Goal: Navigation & Orientation: Find specific page/section

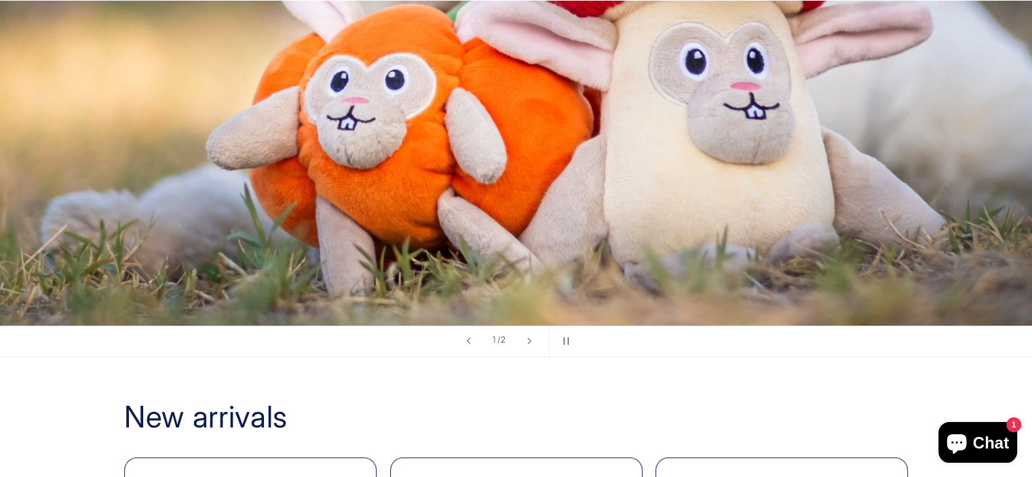
scroll to position [747, 0]
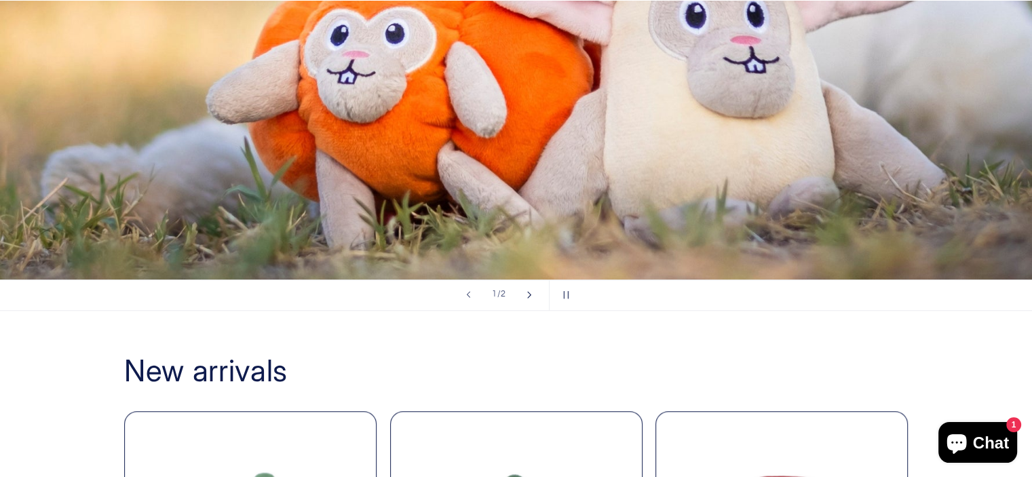
click at [523, 298] on button "Next slide" at bounding box center [529, 295] width 30 height 30
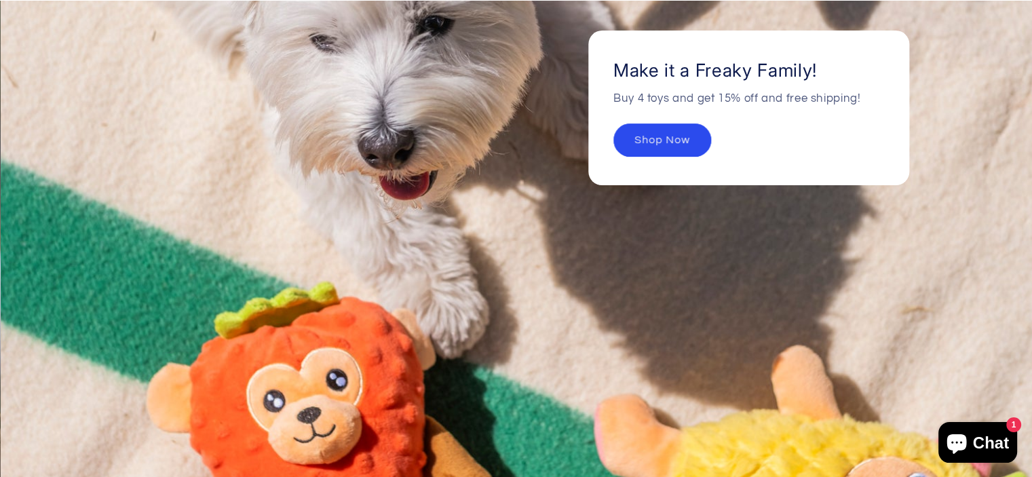
scroll to position [679, 0]
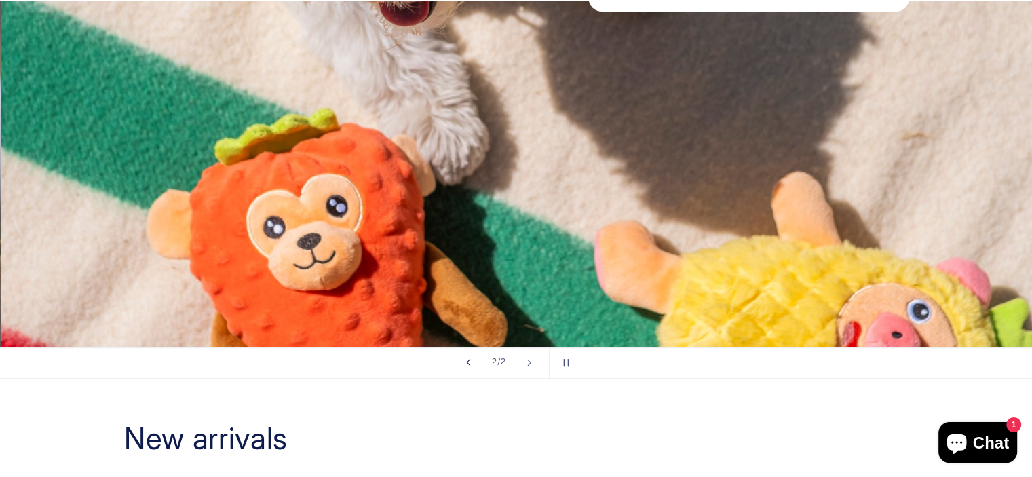
click at [467, 359] on icon "Previous slide" at bounding box center [468, 363] width 5 height 8
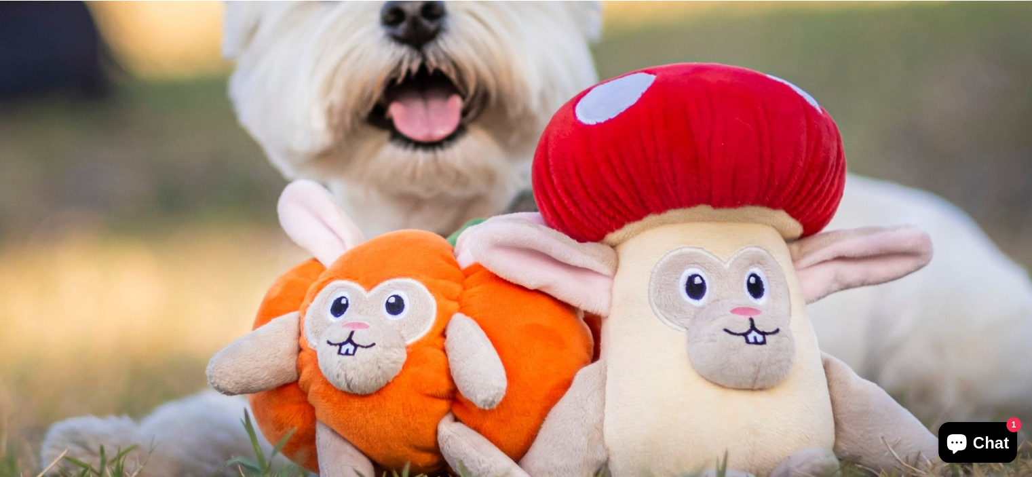
scroll to position [814, 0]
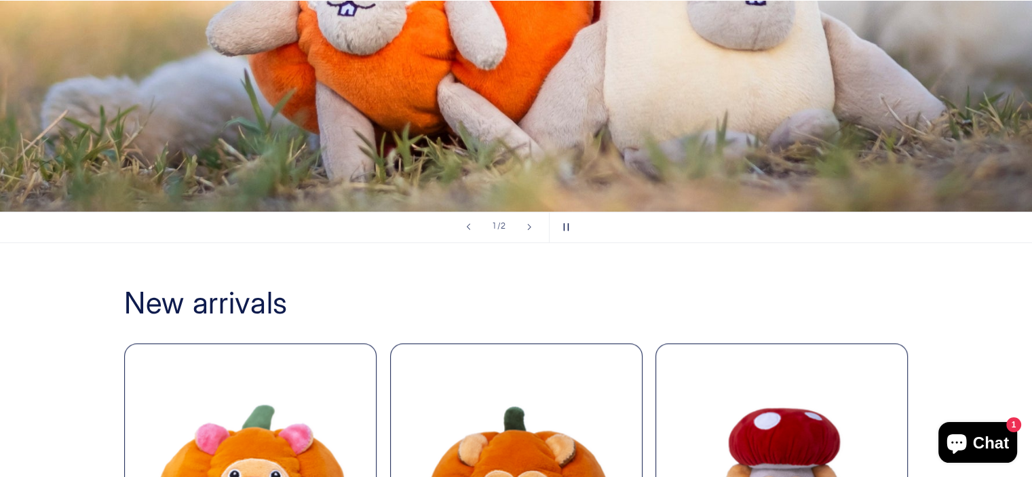
click at [559, 225] on button "Pause slideshow" at bounding box center [564, 227] width 30 height 30
click at [573, 230] on button "Play slideshow" at bounding box center [564, 227] width 30 height 30
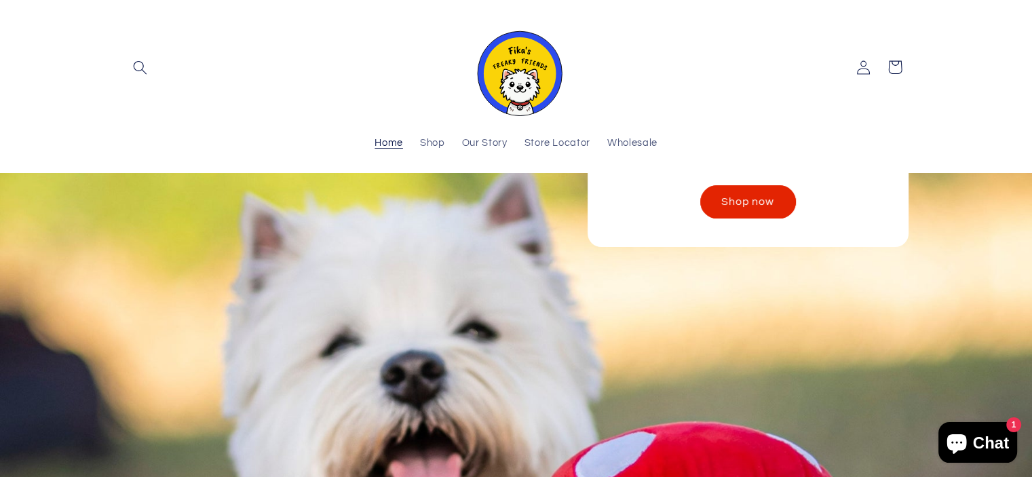
scroll to position [0, 0]
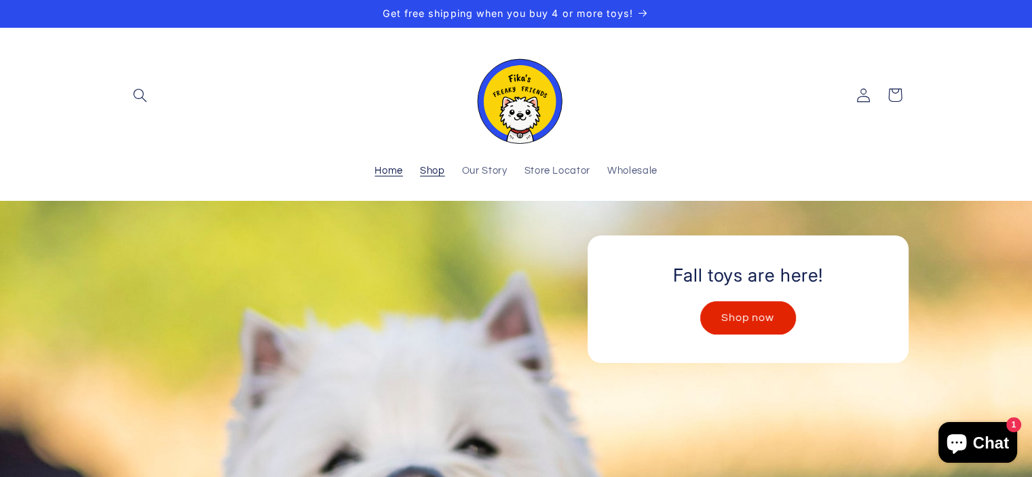
click at [429, 173] on span "Shop" at bounding box center [432, 171] width 25 height 13
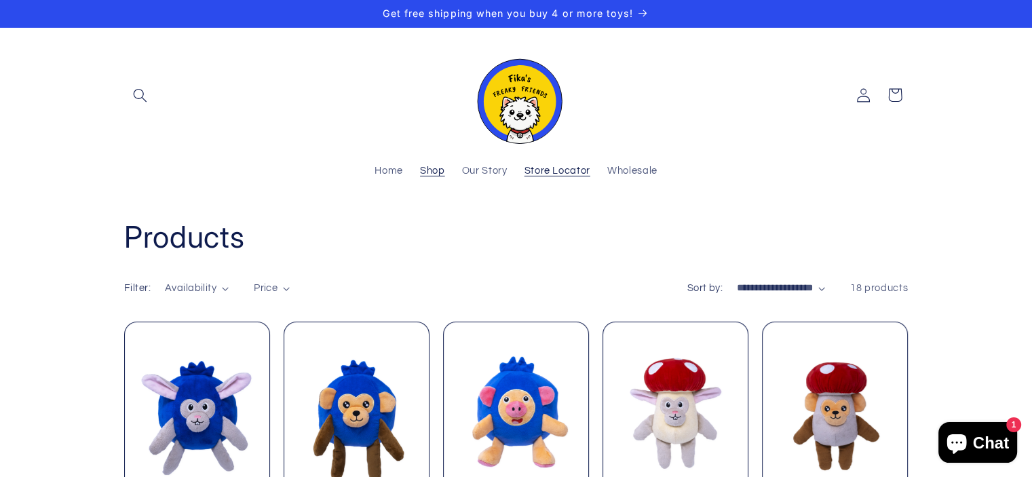
click at [575, 173] on span "Store Locator" at bounding box center [558, 171] width 66 height 13
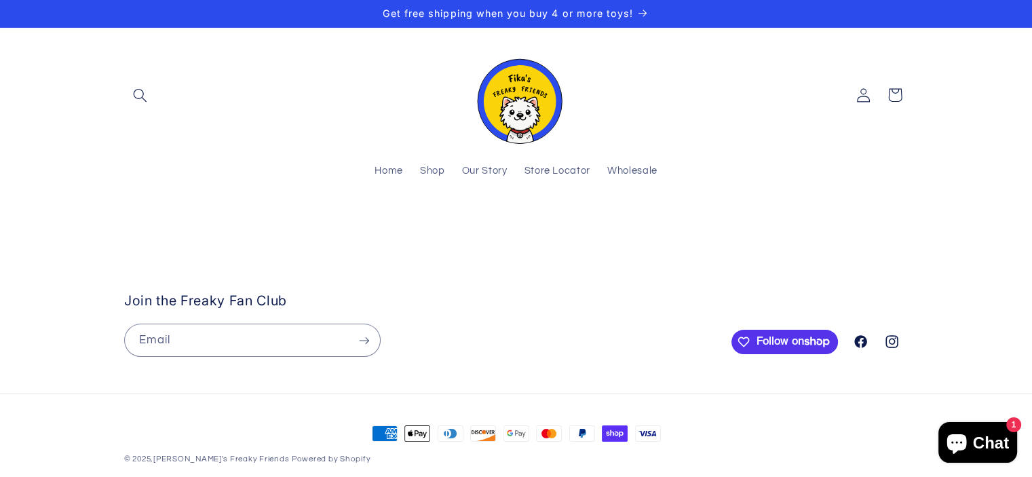
drag, startPoint x: 543, startPoint y: 347, endPoint x: 671, endPoint y: 243, distance: 164.5
click at [671, 227] on stockist-store-locator at bounding box center [516, 227] width 1032 height 0
drag, startPoint x: 567, startPoint y: 420, endPoint x: 737, endPoint y: 315, distance: 199.6
click at [737, 227] on stockist-store-locator at bounding box center [516, 227] width 1032 height 0
drag, startPoint x: 658, startPoint y: 443, endPoint x: 882, endPoint y: 374, distance: 234.2
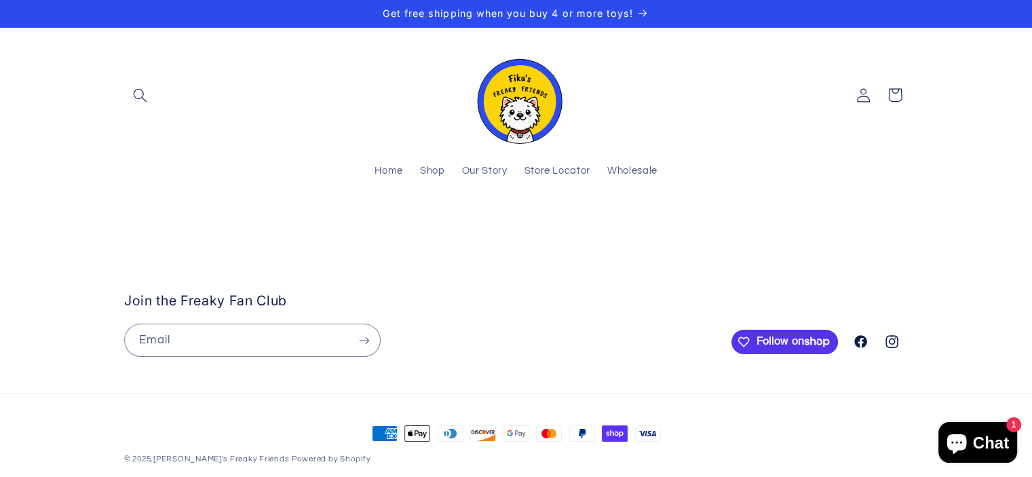
click at [882, 227] on stockist-store-locator at bounding box center [516, 227] width 1032 height 0
drag, startPoint x: 612, startPoint y: 346, endPoint x: 961, endPoint y: 344, distance: 349.5
click at [961, 227] on stockist-store-locator at bounding box center [516, 227] width 1032 height 0
drag, startPoint x: 793, startPoint y: 334, endPoint x: 582, endPoint y: 407, distance: 222.6
click at [582, 227] on stockist-store-locator at bounding box center [516, 227] width 1032 height 0
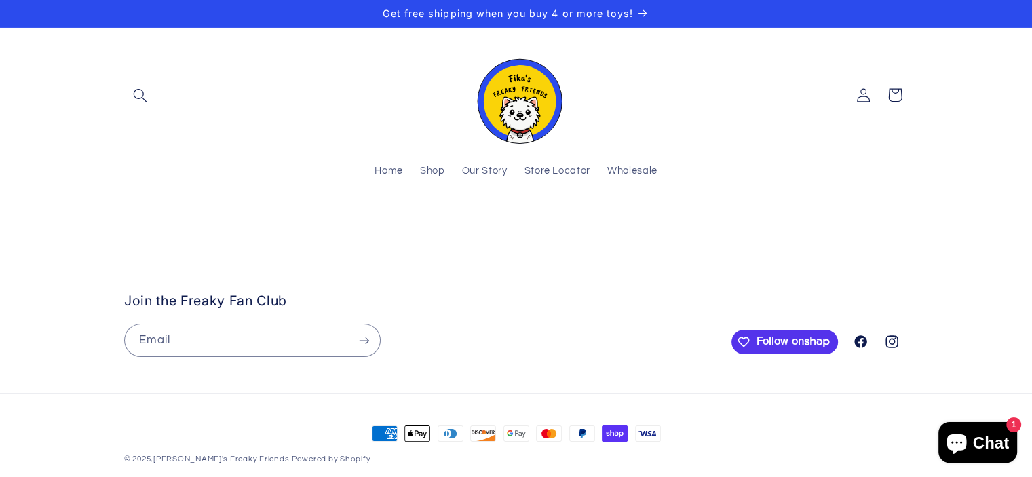
drag, startPoint x: 874, startPoint y: 371, endPoint x: 750, endPoint y: 443, distance: 143.5
click at [750, 227] on stockist-store-locator at bounding box center [516, 227] width 1032 height 0
drag, startPoint x: 378, startPoint y: 369, endPoint x: 556, endPoint y: 268, distance: 204.6
click at [556, 227] on stockist-store-locator at bounding box center [516, 227] width 1032 height 0
drag, startPoint x: 545, startPoint y: 356, endPoint x: 630, endPoint y: 330, distance: 88.9
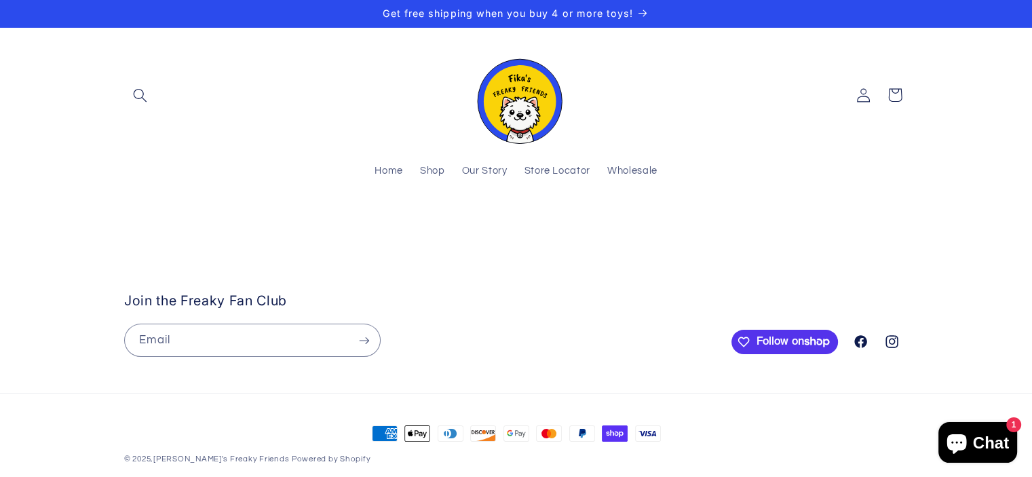
click at [630, 227] on stockist-store-locator at bounding box center [516, 227] width 1032 height 0
click at [568, 227] on stockist-store-locator at bounding box center [516, 227] width 1032 height 0
drag, startPoint x: 650, startPoint y: 328, endPoint x: 654, endPoint y: 271, distance: 56.5
click at [654, 227] on stockist-store-locator at bounding box center [516, 227] width 1032 height 0
drag, startPoint x: 736, startPoint y: 379, endPoint x: 674, endPoint y: 301, distance: 100.1
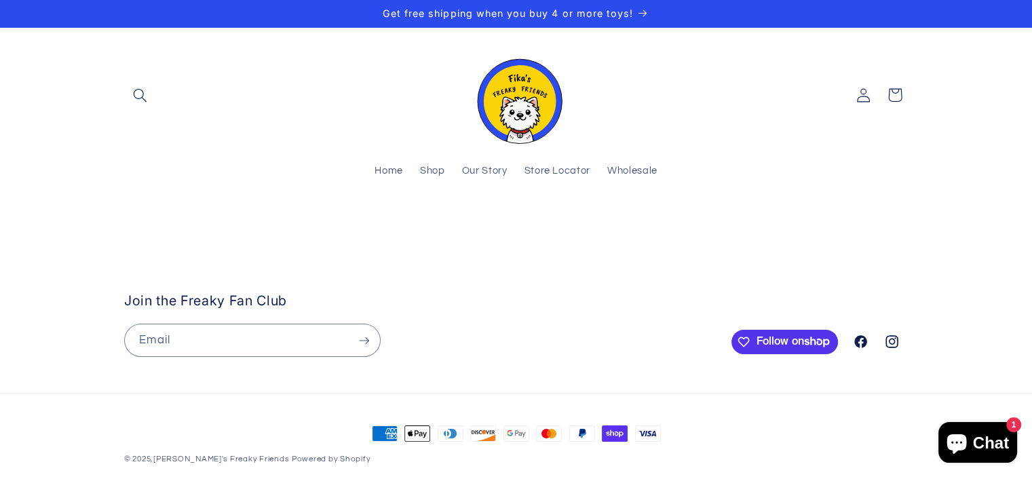
click at [674, 227] on stockist-store-locator at bounding box center [516, 227] width 1032 height 0
drag, startPoint x: 551, startPoint y: 322, endPoint x: 785, endPoint y: 417, distance: 251.8
click at [785, 227] on stockist-store-locator at bounding box center [516, 227] width 1032 height 0
click at [612, 227] on stockist-store-locator at bounding box center [516, 227] width 1032 height 0
click at [828, 227] on stockist-store-locator at bounding box center [516, 227] width 1032 height 0
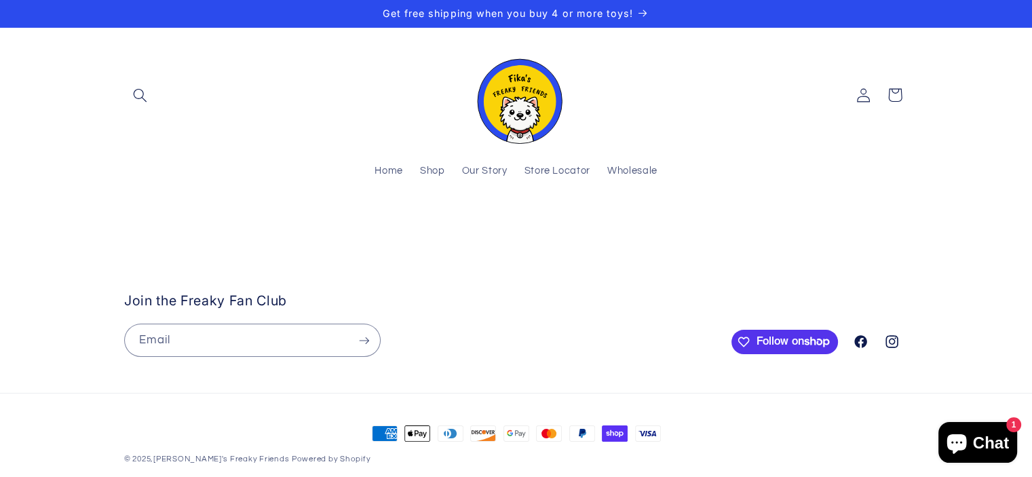
scroll to position [263, 0]
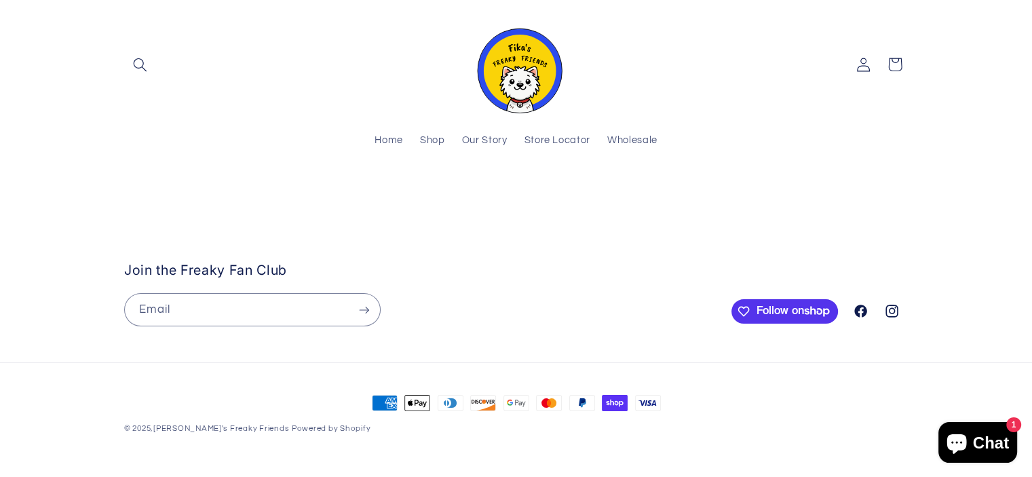
drag, startPoint x: 674, startPoint y: 277, endPoint x: 675, endPoint y: 210, distance: 67.2
click at [675, 197] on stockist-store-locator at bounding box center [516, 197] width 1032 height 0
click at [119, 197] on stockist-store-locator at bounding box center [516, 197] width 1032 height 0
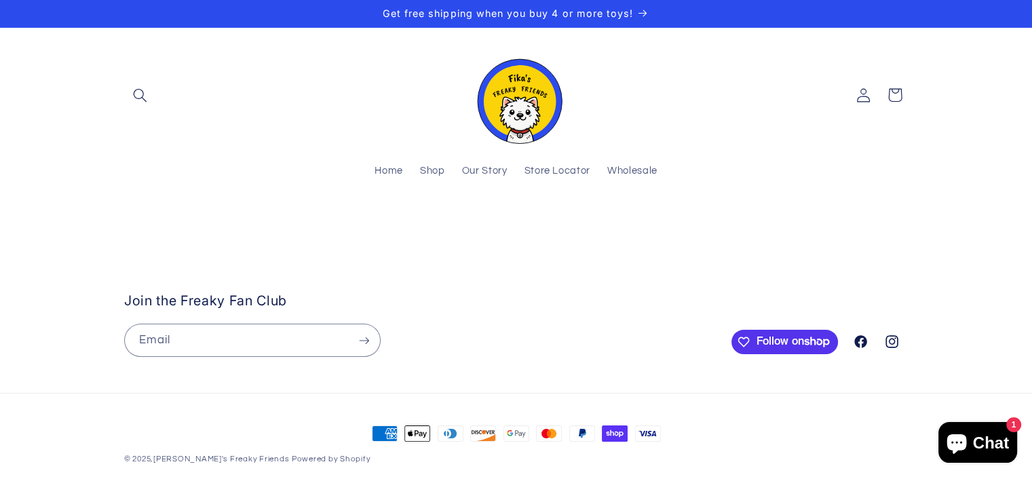
drag, startPoint x: 804, startPoint y: 364, endPoint x: 571, endPoint y: 274, distance: 249.4
click at [571, 227] on stockist-store-locator at bounding box center [516, 227] width 1032 height 0
drag, startPoint x: 726, startPoint y: 367, endPoint x: 700, endPoint y: 340, distance: 37.0
click at [700, 227] on stockist-store-locator at bounding box center [516, 227] width 1032 height 0
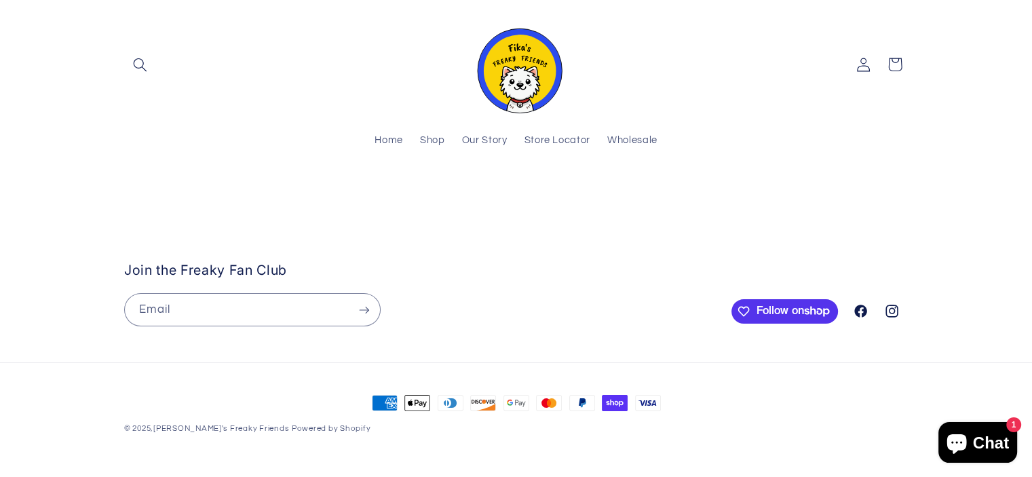
scroll to position [152, 0]
drag, startPoint x: 650, startPoint y: 266, endPoint x: 383, endPoint y: 236, distance: 267.8
click at [383, 197] on stockist-store-locator at bounding box center [516, 197] width 1032 height 0
drag, startPoint x: 630, startPoint y: 312, endPoint x: 588, endPoint y: 392, distance: 90.5
click at [588, 197] on stockist-store-locator at bounding box center [516, 197] width 1032 height 0
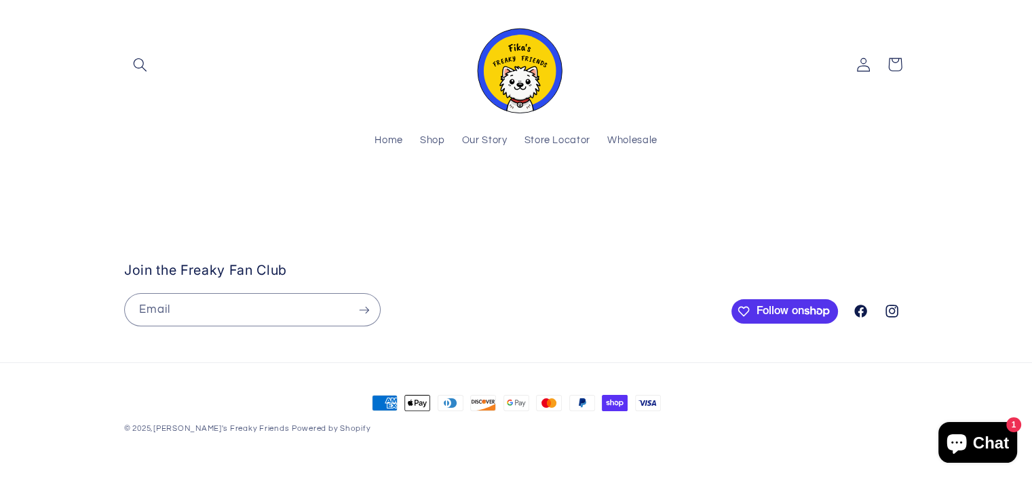
drag, startPoint x: 625, startPoint y: 369, endPoint x: 496, endPoint y: 381, distance: 129.6
click at [496, 197] on stockist-store-locator at bounding box center [516, 197] width 1032 height 0
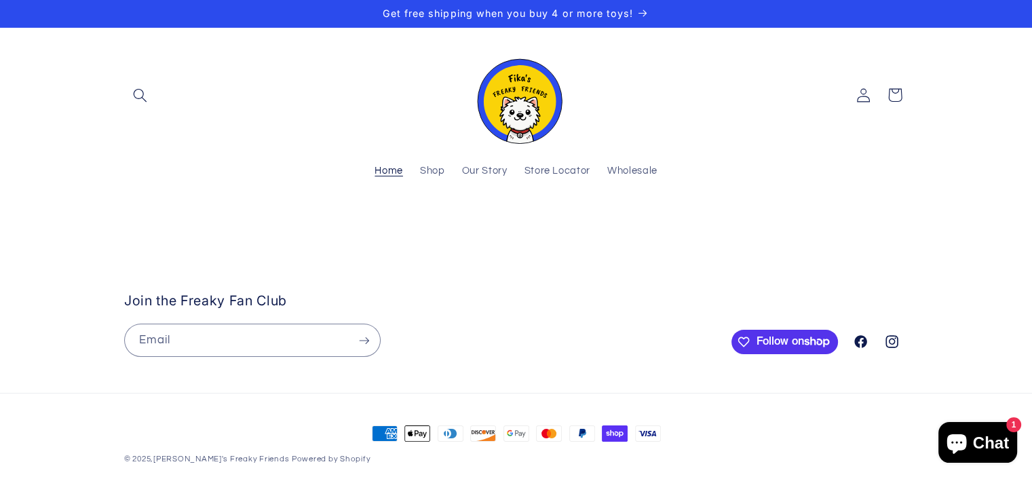
drag, startPoint x: 372, startPoint y: 175, endPoint x: 389, endPoint y: 175, distance: 17.0
click at [372, 175] on link "Home" at bounding box center [388, 172] width 45 height 30
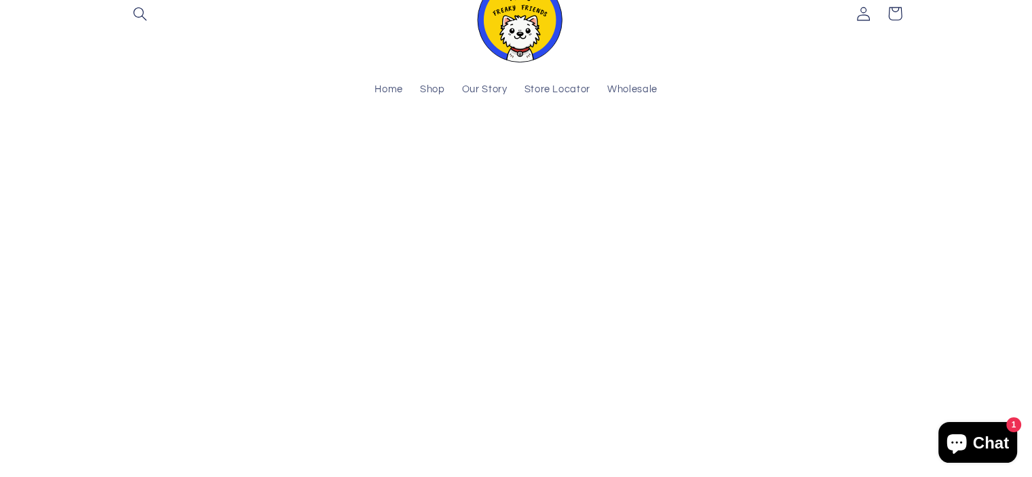
scroll to position [204, 0]
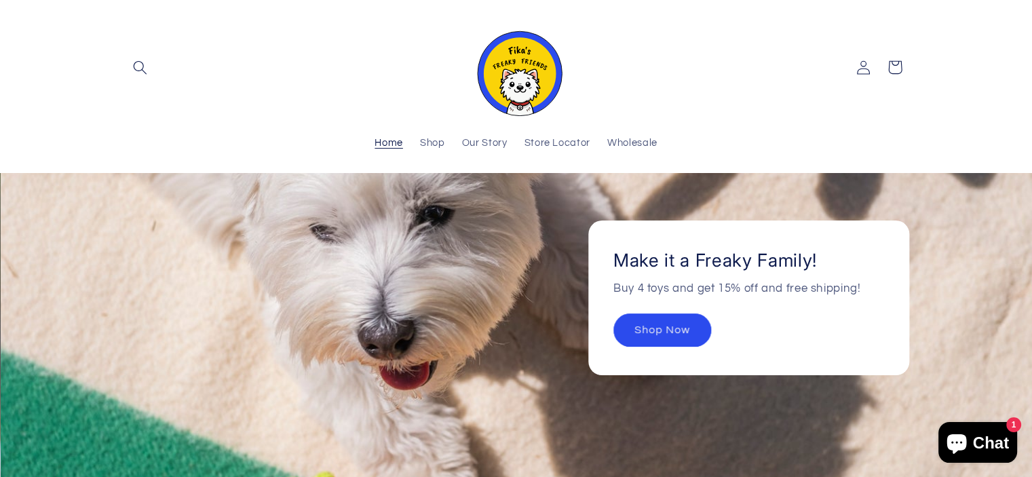
scroll to position [271, 0]
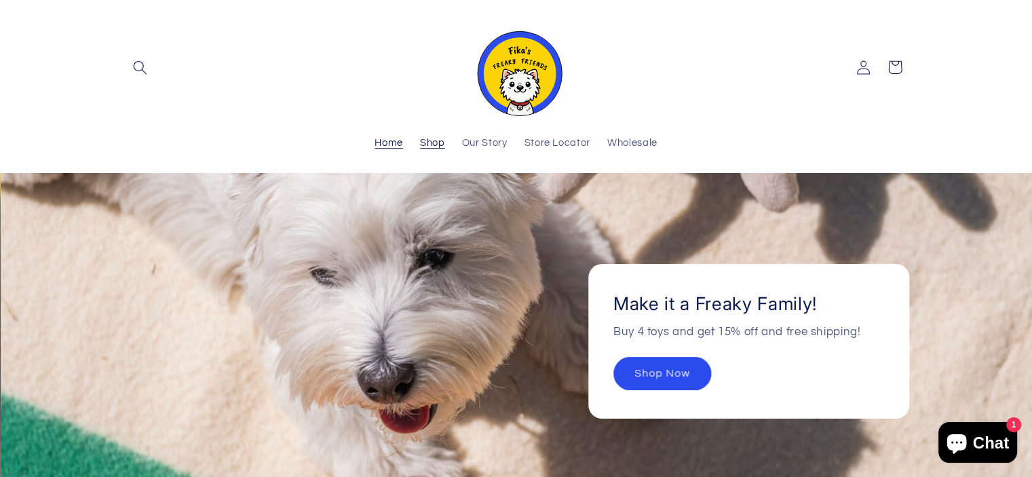
click at [437, 135] on link "Shop" at bounding box center [432, 144] width 42 height 30
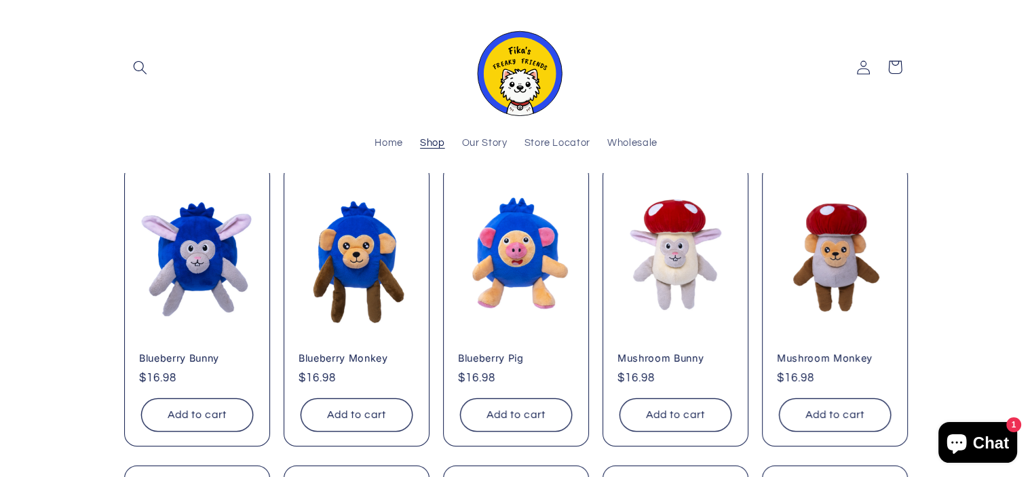
scroll to position [136, 0]
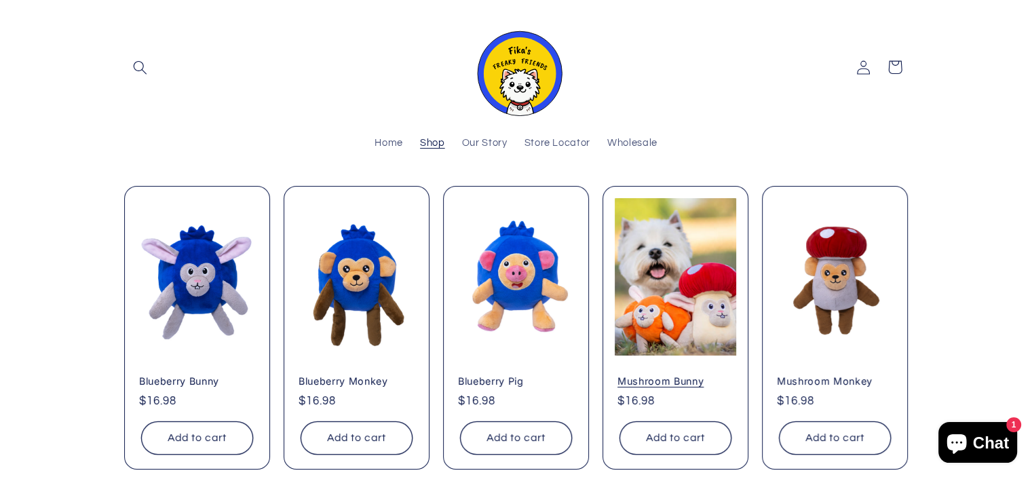
click at [700, 375] on link "Mushroom Bunny" at bounding box center [676, 381] width 116 height 12
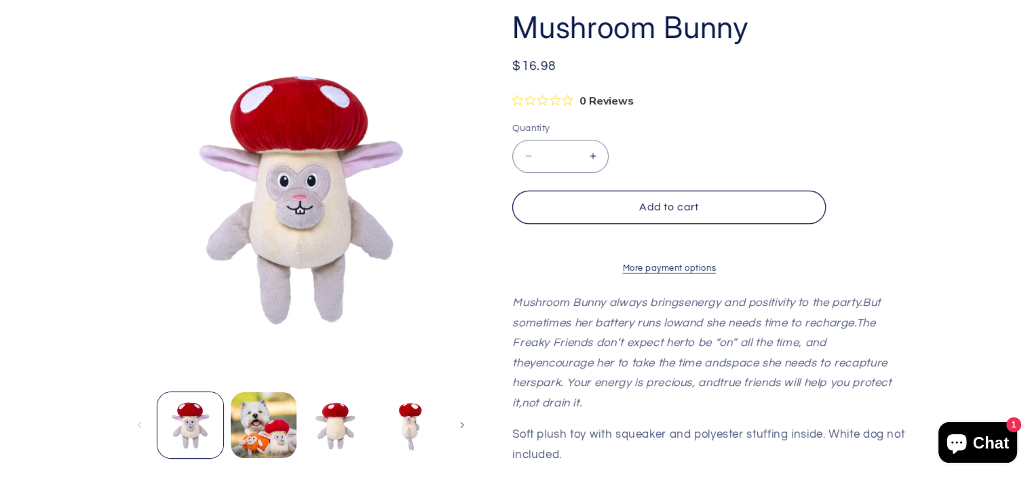
scroll to position [410, 0]
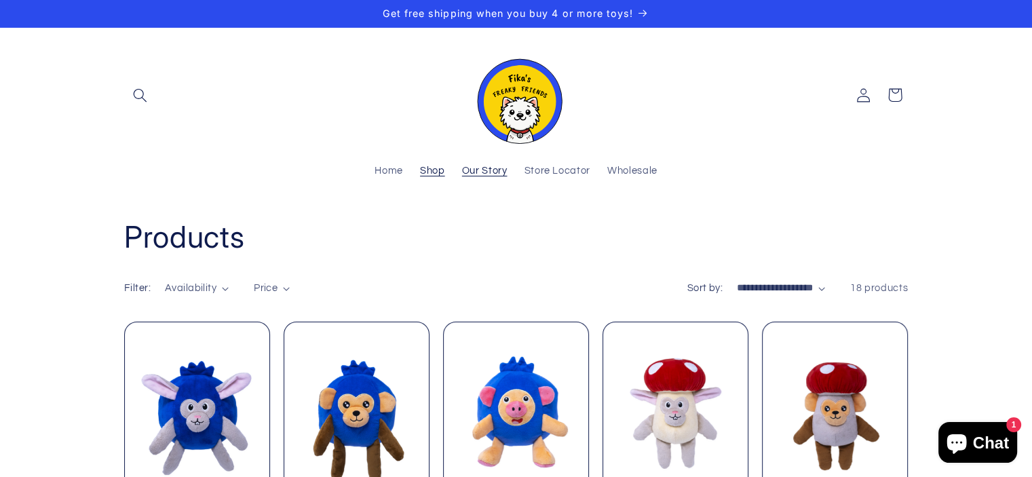
click at [455, 177] on link "Our Story" at bounding box center [484, 172] width 62 height 30
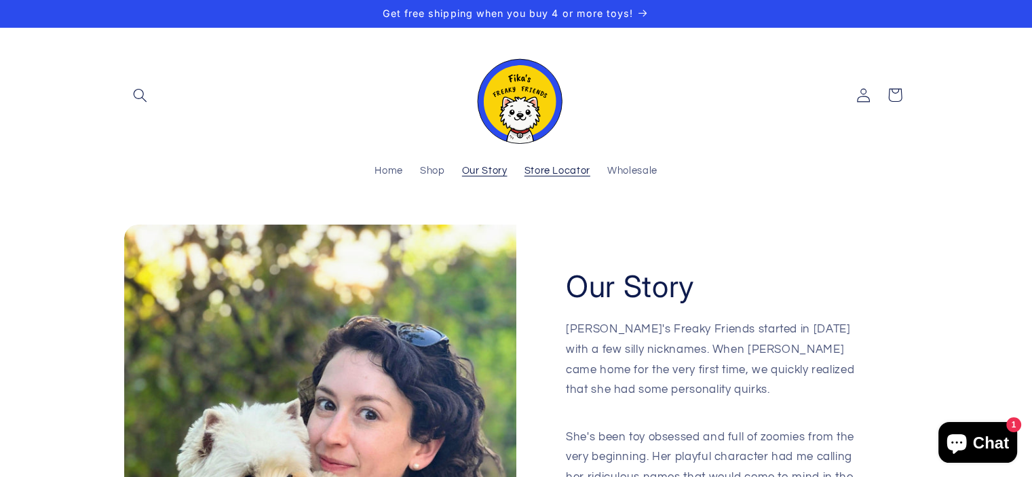
click at [558, 166] on span "Store Locator" at bounding box center [558, 171] width 66 height 13
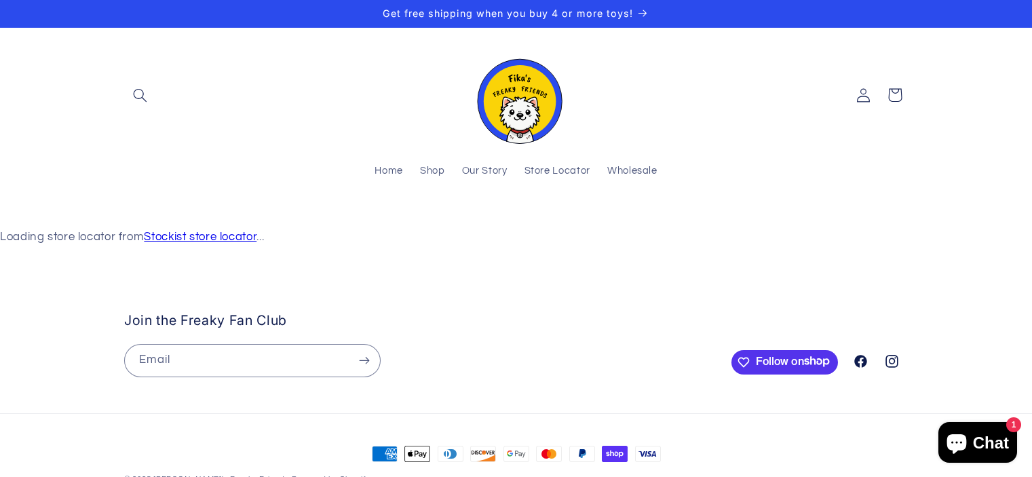
scroll to position [50, 0]
